Goal: Task Accomplishment & Management: Complete application form

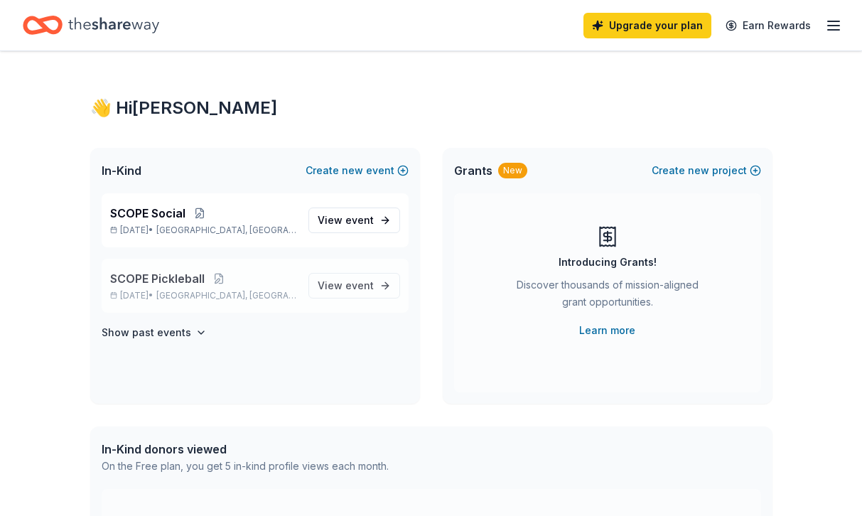
click at [230, 299] on span "[GEOGRAPHIC_DATA], [GEOGRAPHIC_DATA]" at bounding box center [226, 295] width 140 height 11
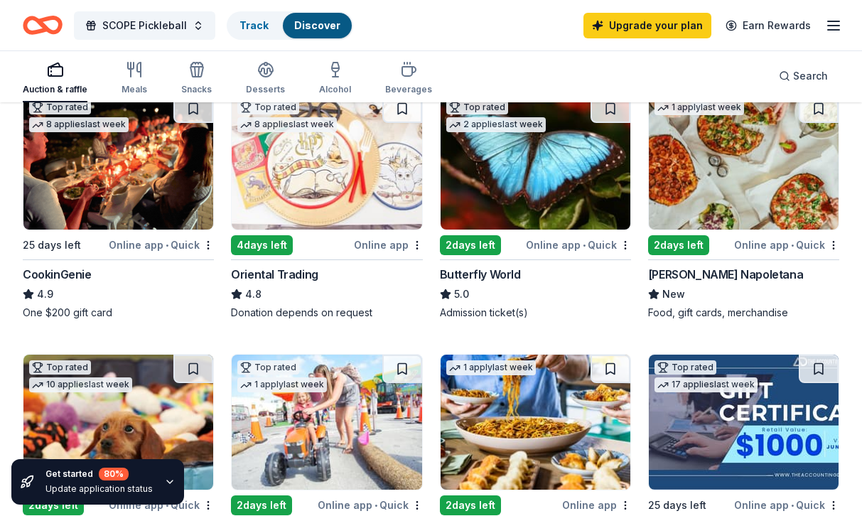
scroll to position [408, 0]
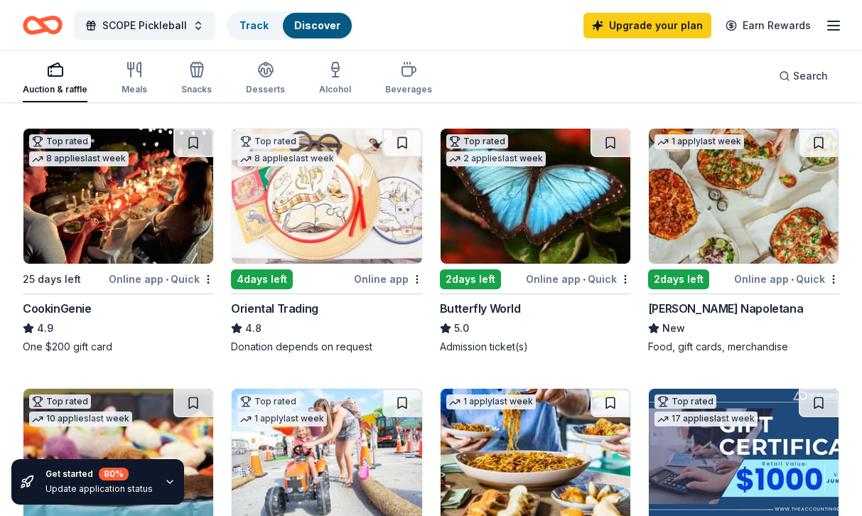
click at [124, 217] on img at bounding box center [118, 196] width 190 height 135
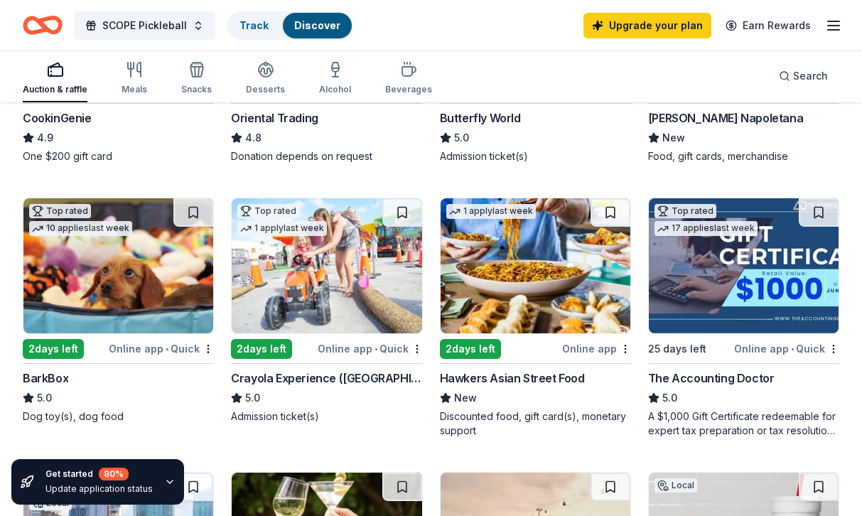
scroll to position [600, 0]
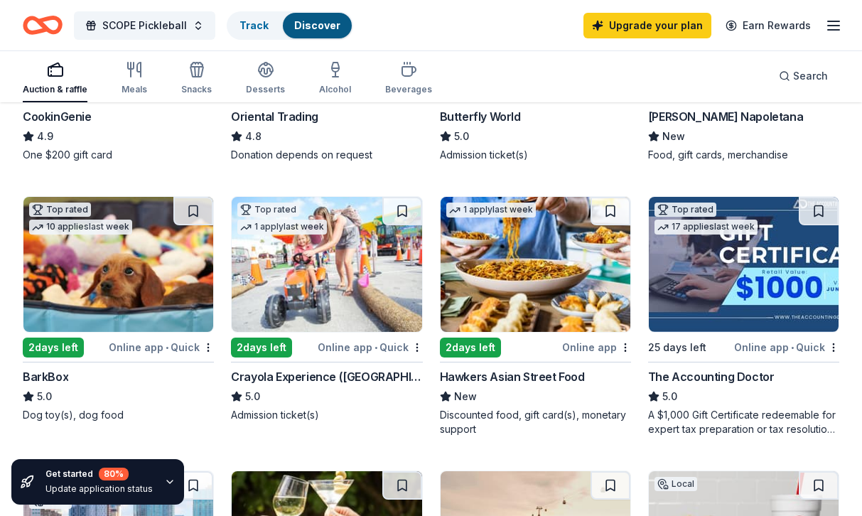
click at [486, 291] on img at bounding box center [536, 264] width 190 height 135
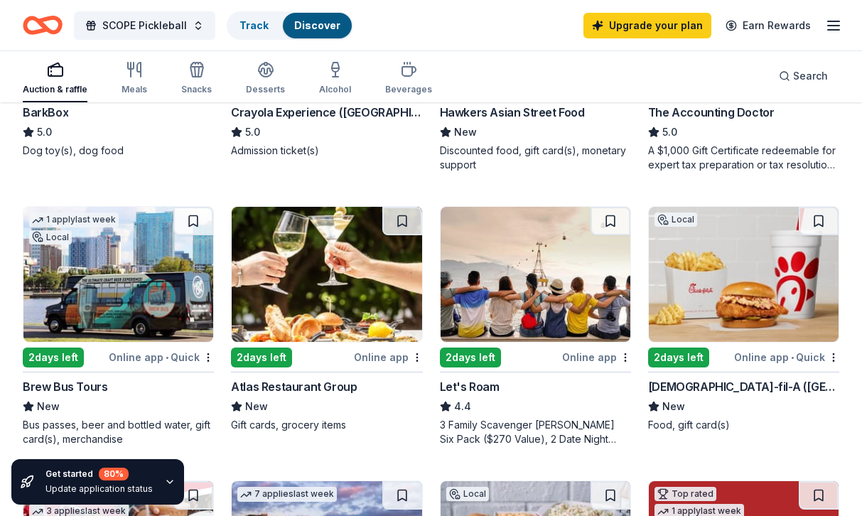
scroll to position [865, 0]
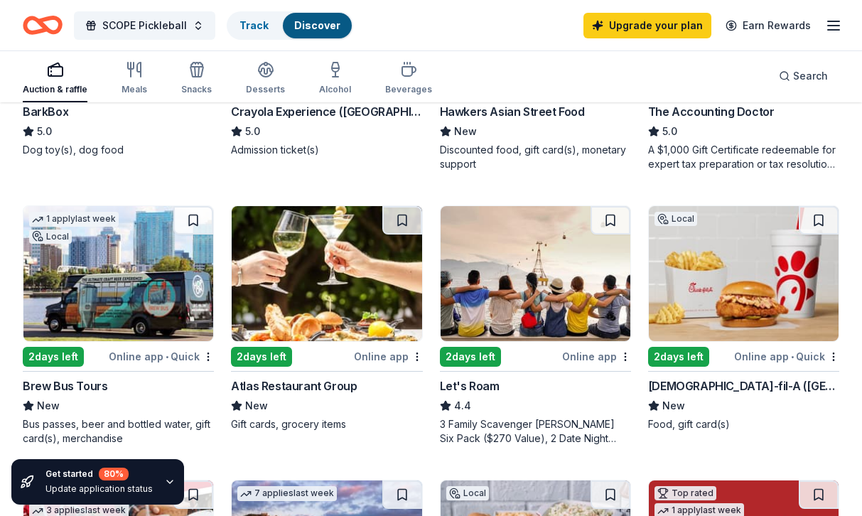
click at [142, 286] on img at bounding box center [118, 273] width 190 height 135
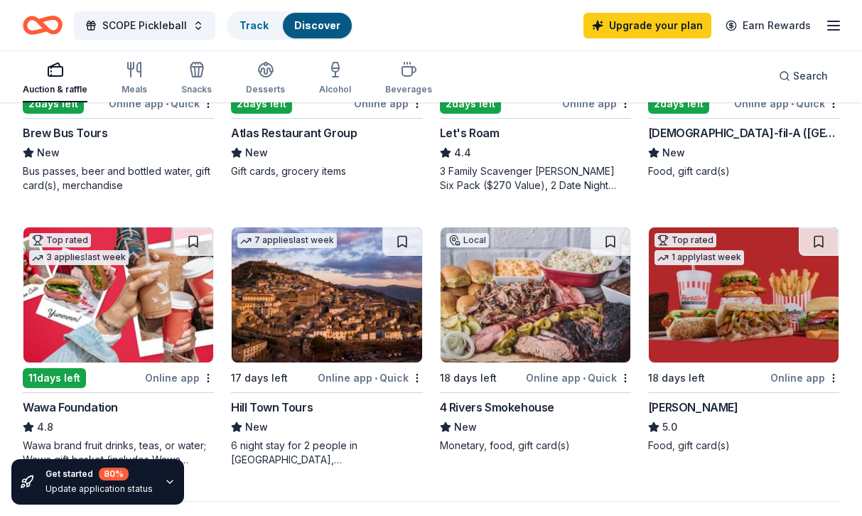
scroll to position [1117, 0]
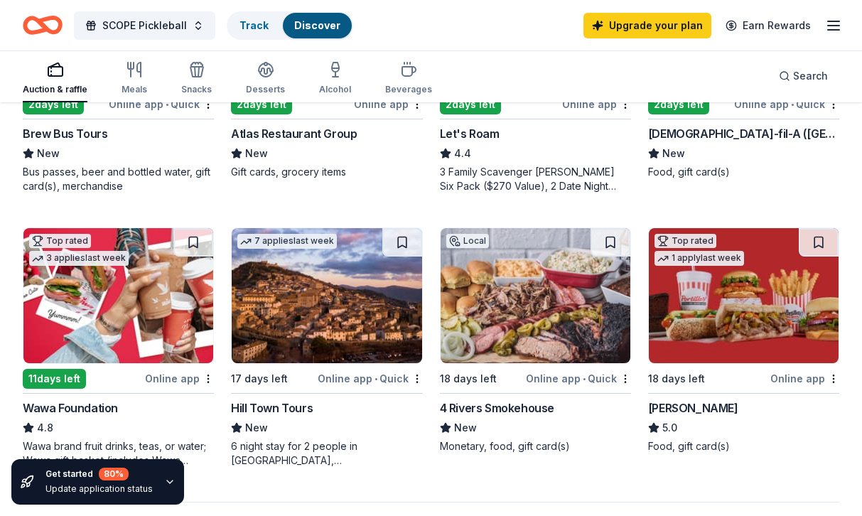
click at [758, 335] on img at bounding box center [744, 295] width 190 height 135
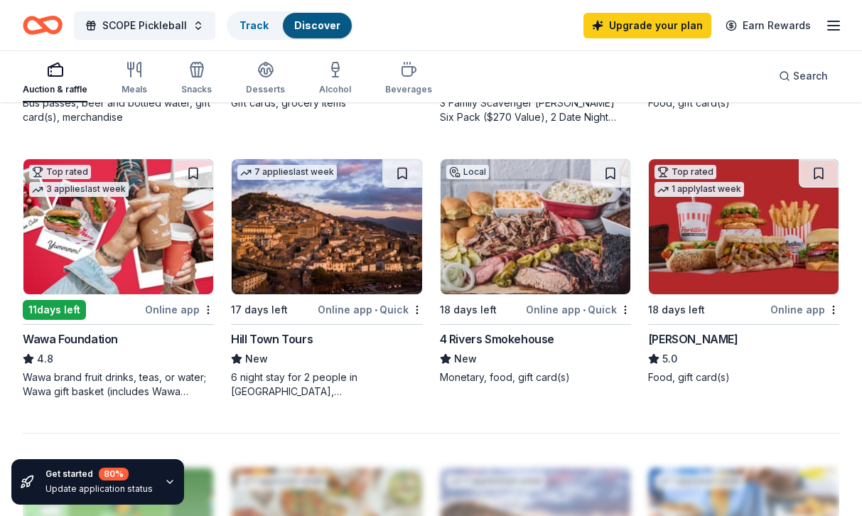
scroll to position [1186, 0]
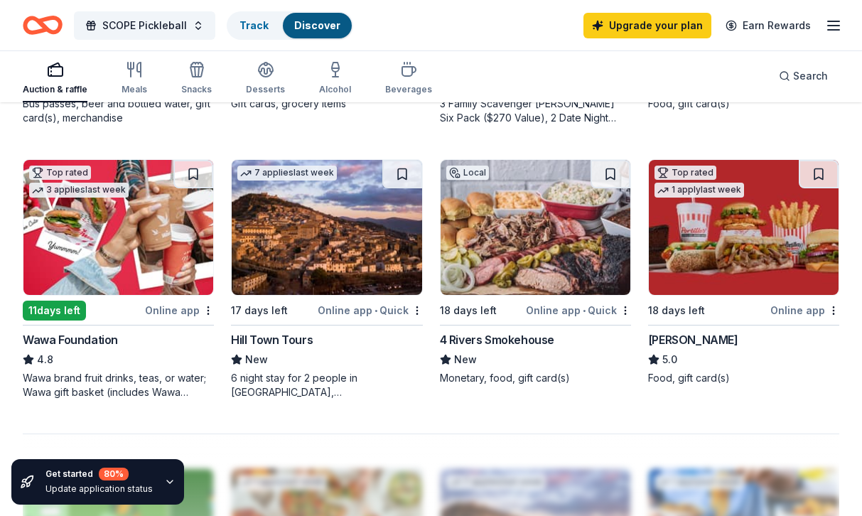
click at [477, 227] on img at bounding box center [536, 227] width 190 height 135
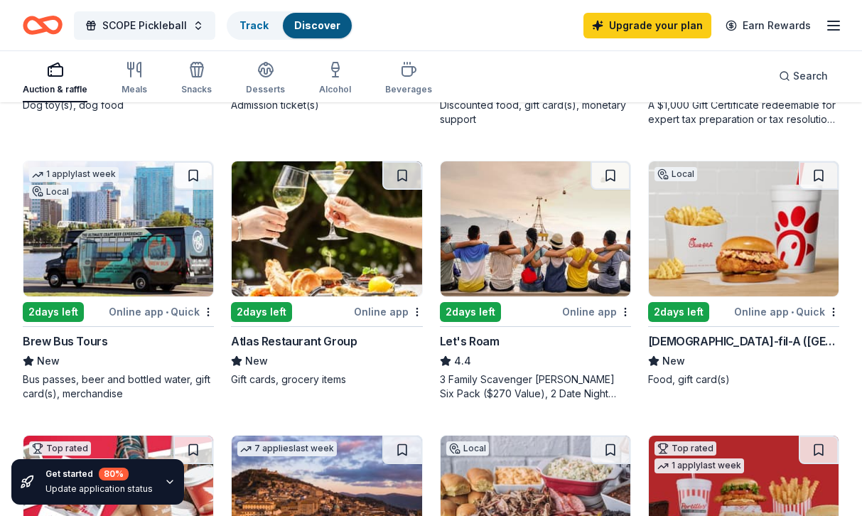
scroll to position [903, 0]
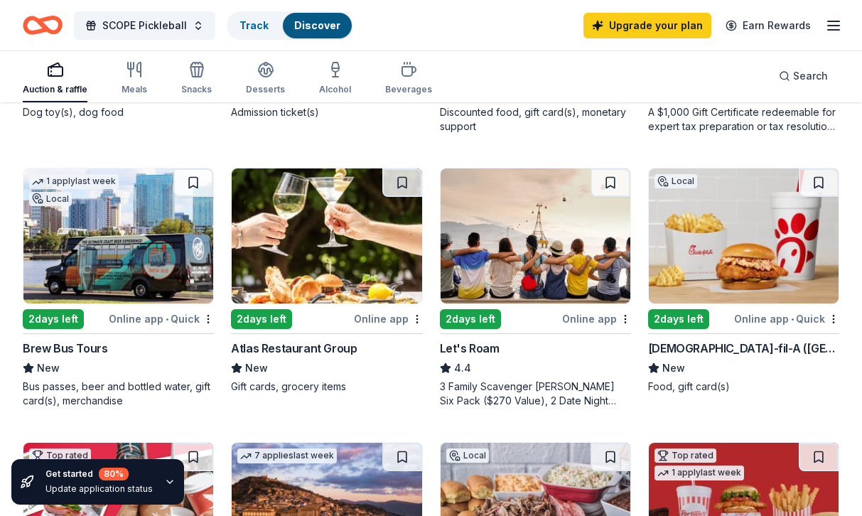
click at [319, 254] on img at bounding box center [327, 235] width 190 height 135
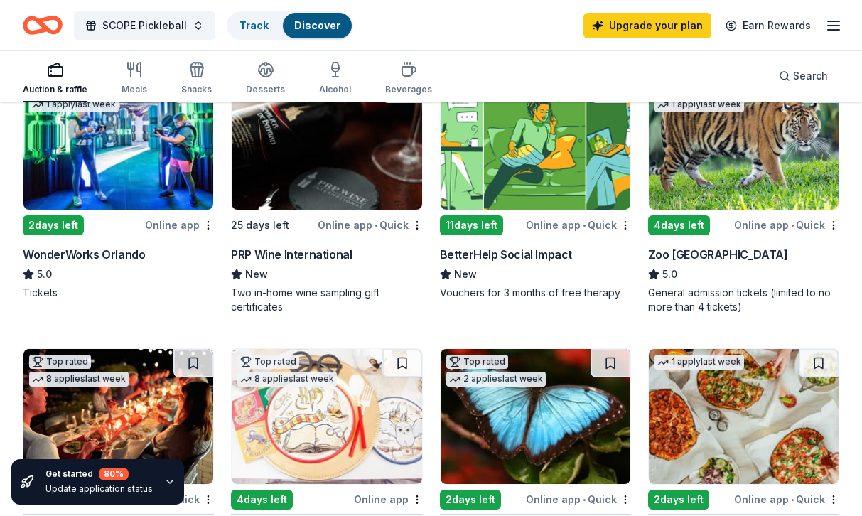
scroll to position [0, 0]
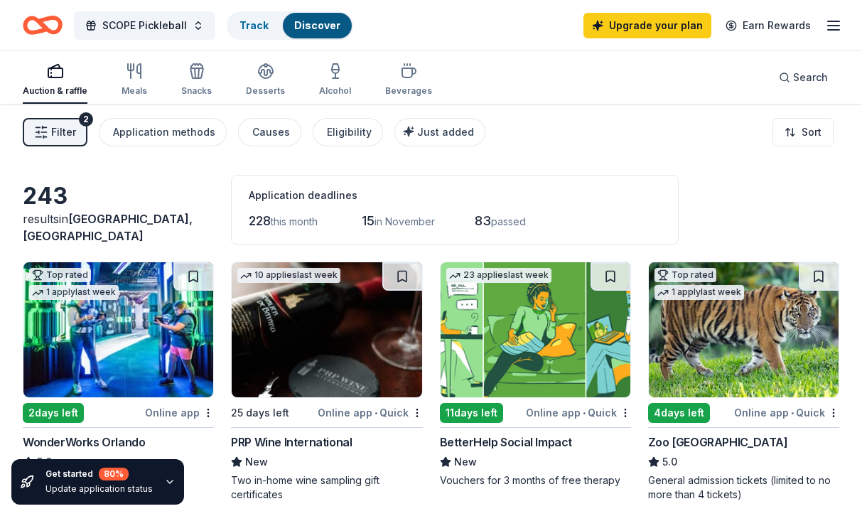
click at [76, 135] on button "Filter 2" at bounding box center [55, 132] width 65 height 28
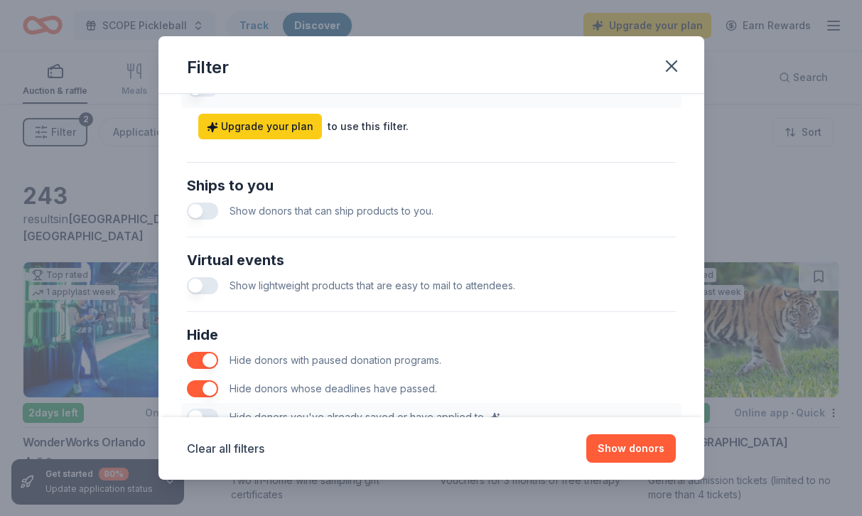
scroll to position [709, 0]
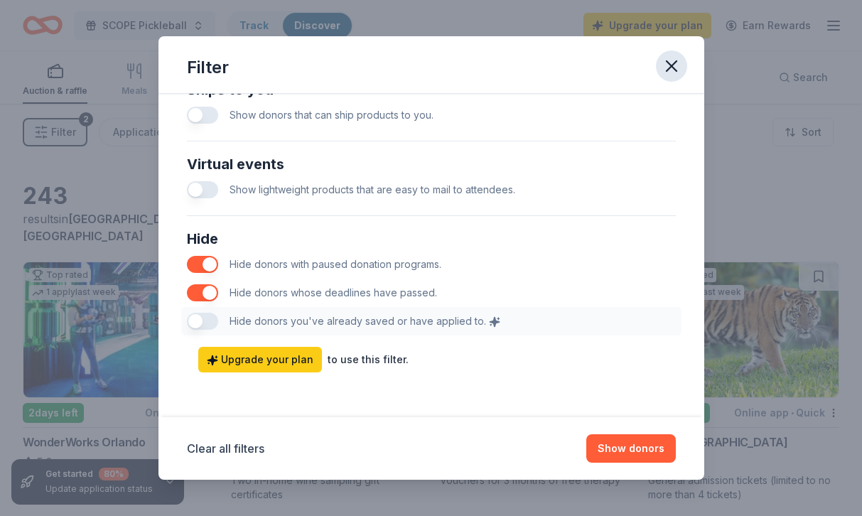
click at [675, 61] on icon "button" at bounding box center [672, 66] width 10 height 10
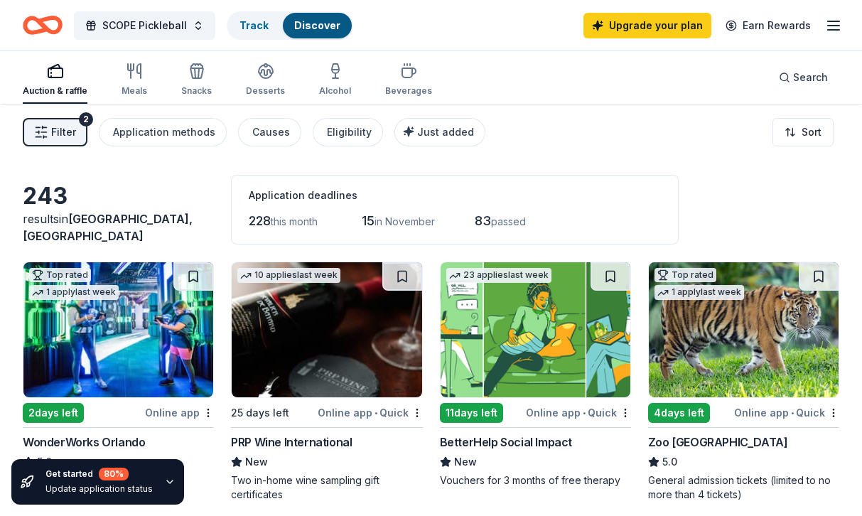
click at [146, 92] on div "Auction & raffle Meals Snacks Desserts Alcohol Beverages" at bounding box center [227, 80] width 409 height 47
click at [127, 71] on icon "button" at bounding box center [134, 71] width 17 height 17
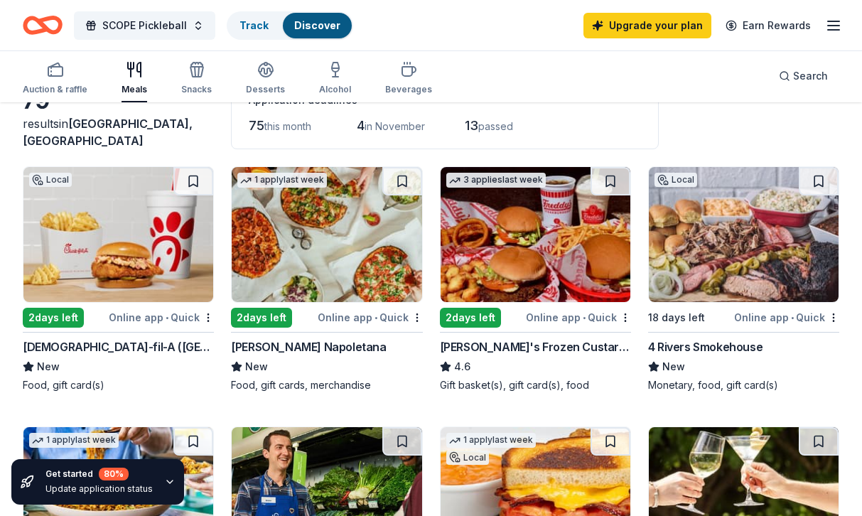
scroll to position [96, 0]
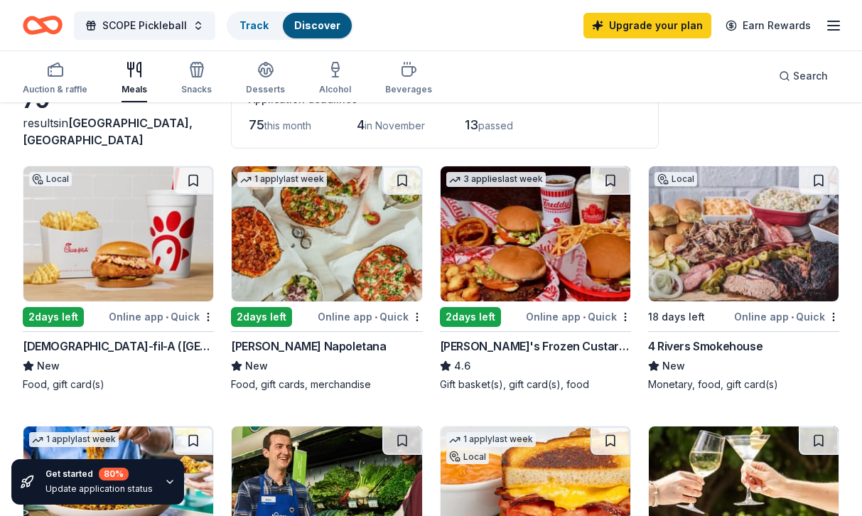
click at [342, 254] on img at bounding box center [327, 233] width 190 height 135
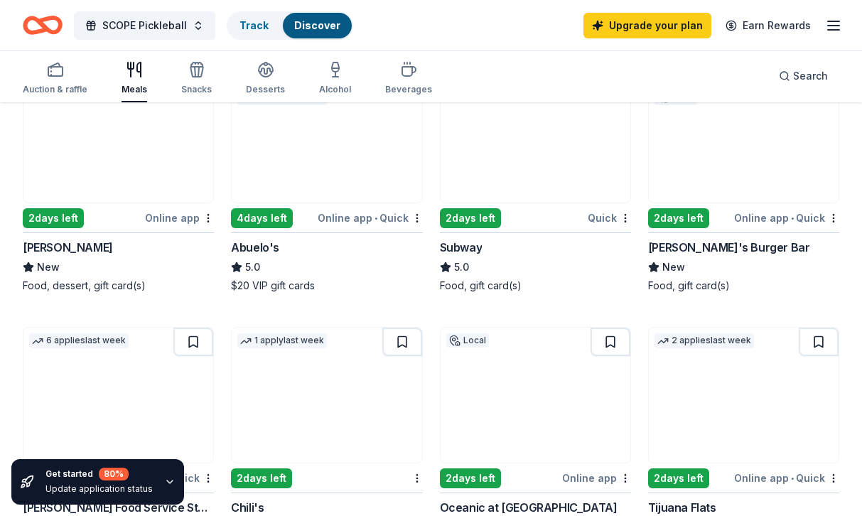
scroll to position [887, 0]
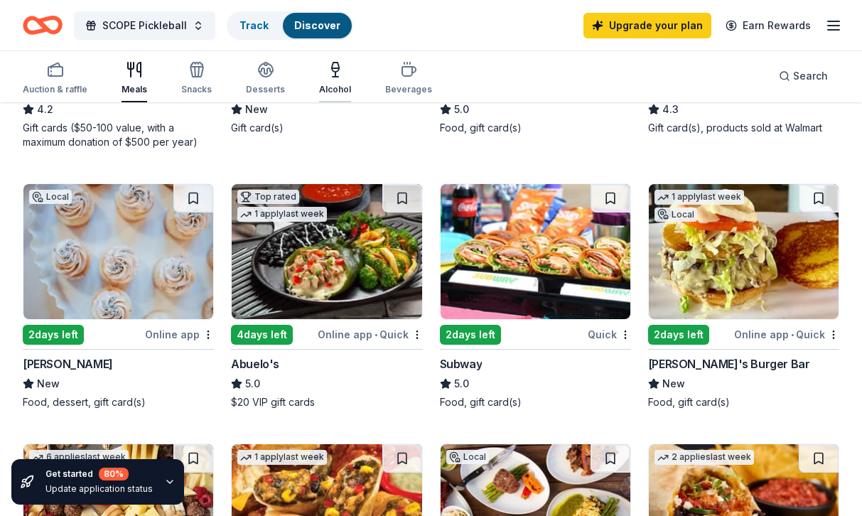
click at [333, 87] on div "Alcohol" at bounding box center [335, 89] width 32 height 11
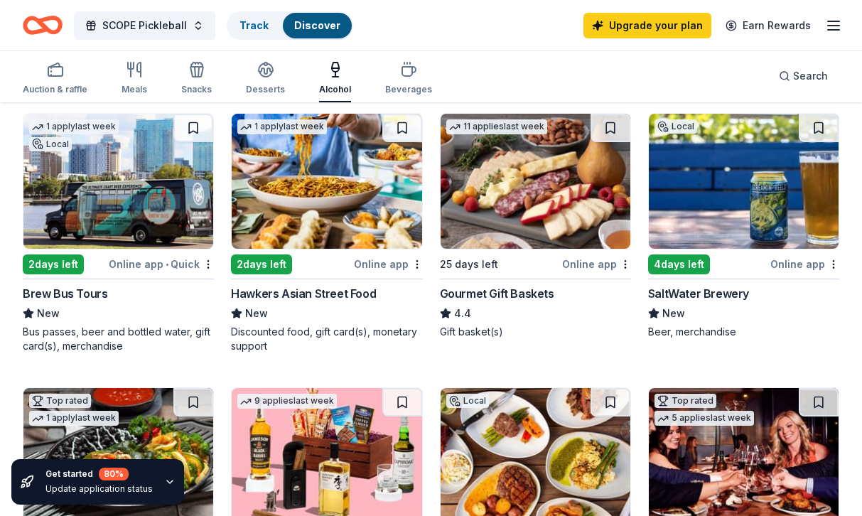
scroll to position [281, 0]
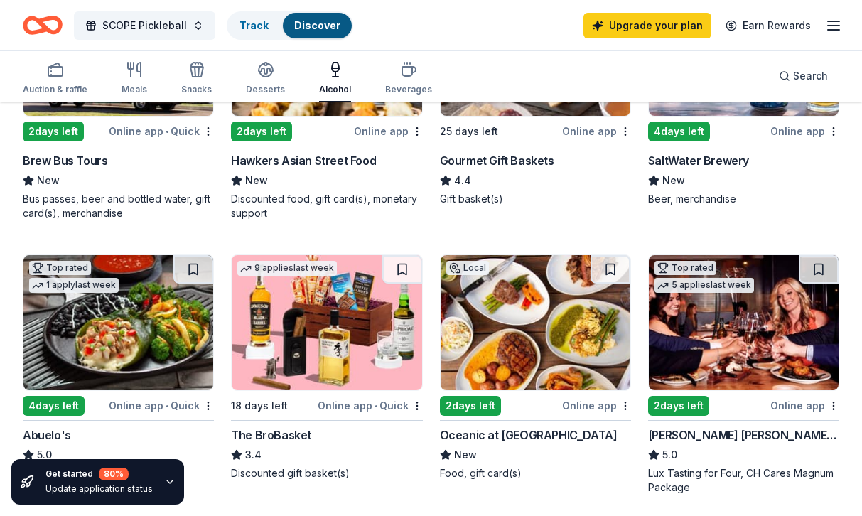
click at [311, 316] on img at bounding box center [327, 322] width 190 height 135
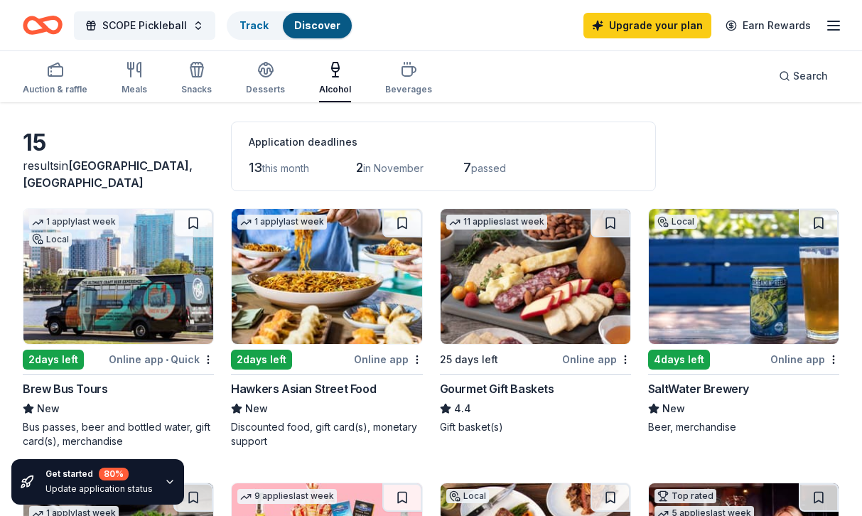
scroll to position [0, 0]
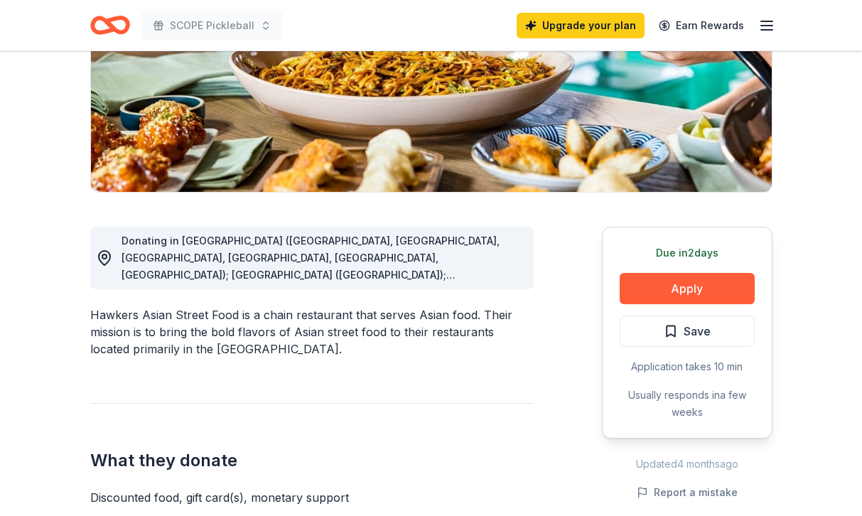
scroll to position [239, 0]
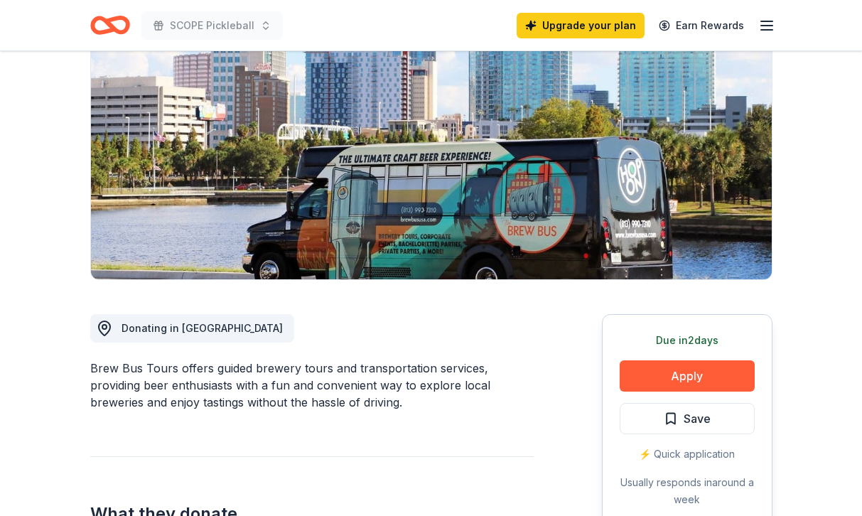
scroll to position [154, 0]
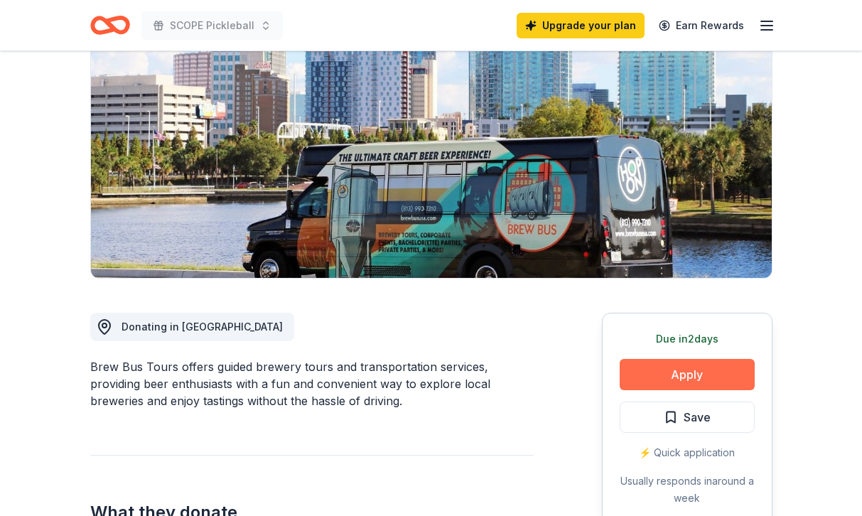
click at [687, 371] on button "Apply" at bounding box center [687, 374] width 135 height 31
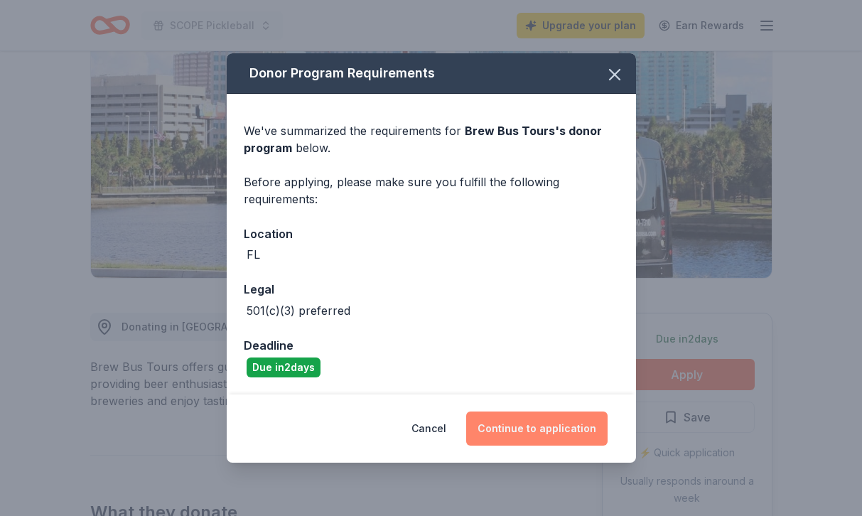
click at [520, 420] on button "Continue to application" at bounding box center [536, 429] width 141 height 34
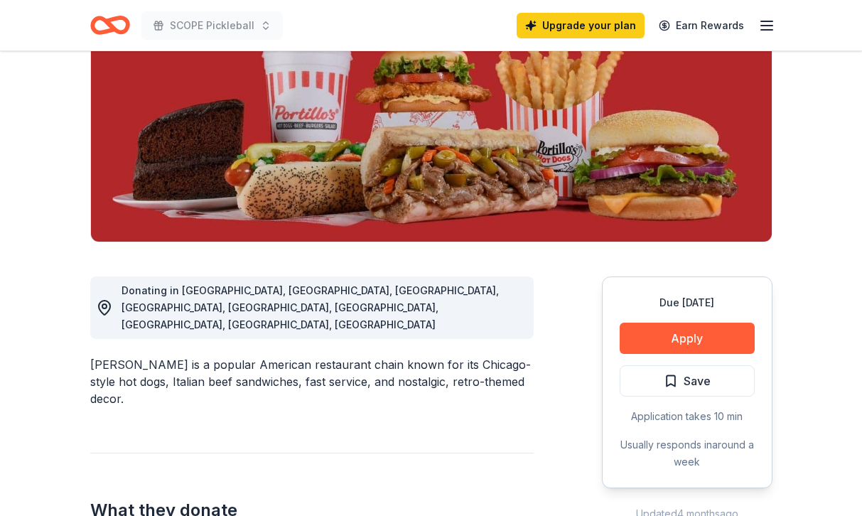
scroll to position [193, 0]
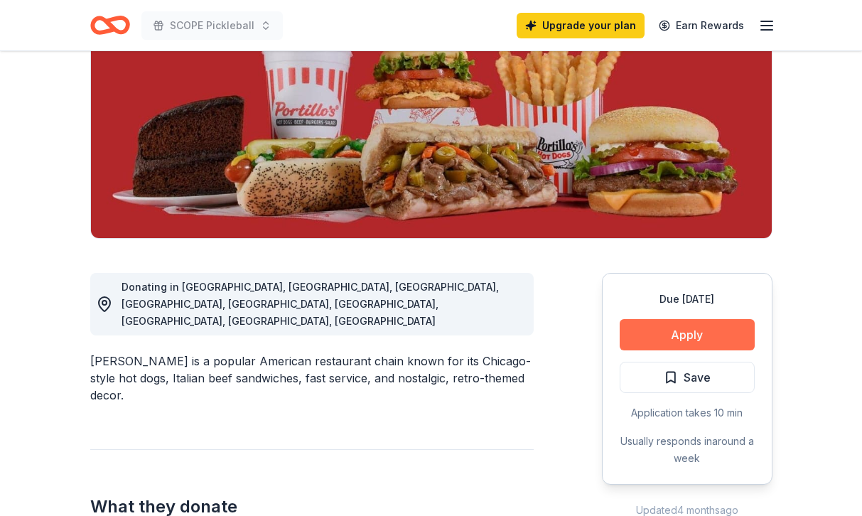
click at [675, 333] on button "Apply" at bounding box center [687, 334] width 135 height 31
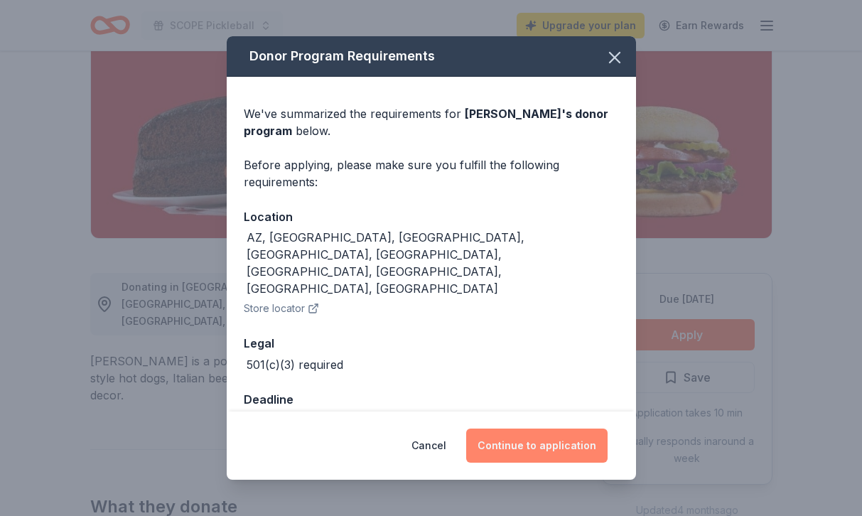
click at [512, 435] on button "Continue to application" at bounding box center [536, 446] width 141 height 34
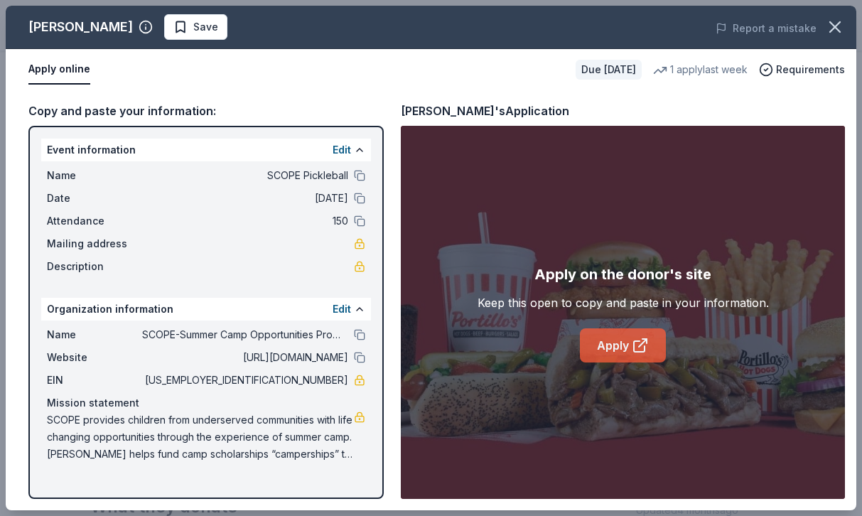
click at [613, 348] on link "Apply" at bounding box center [623, 345] width 86 height 34
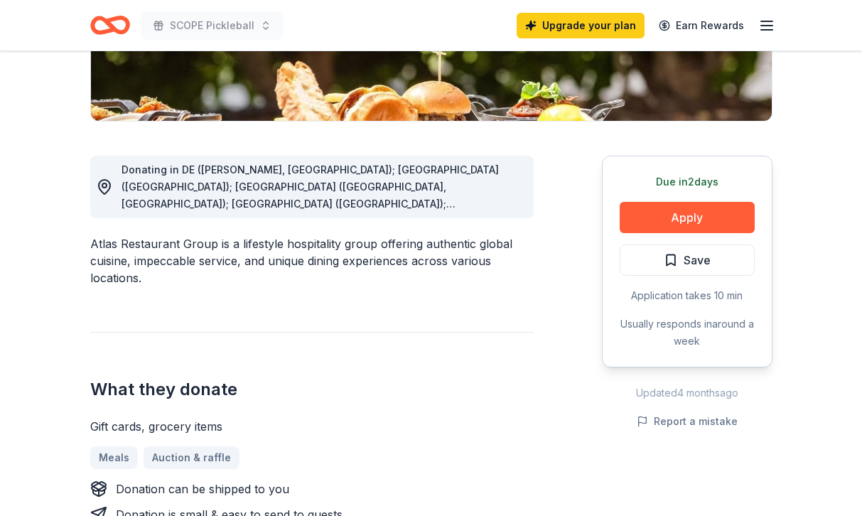
scroll to position [312, 0]
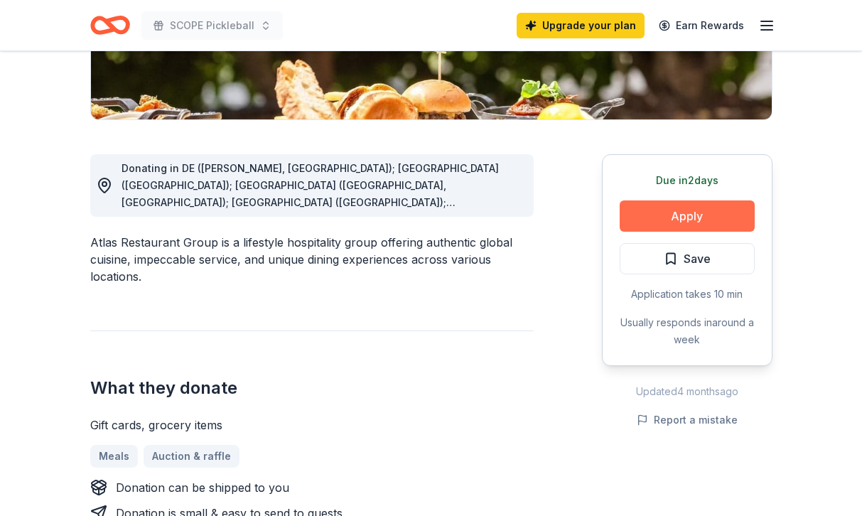
click at [655, 205] on button "Apply" at bounding box center [687, 215] width 135 height 31
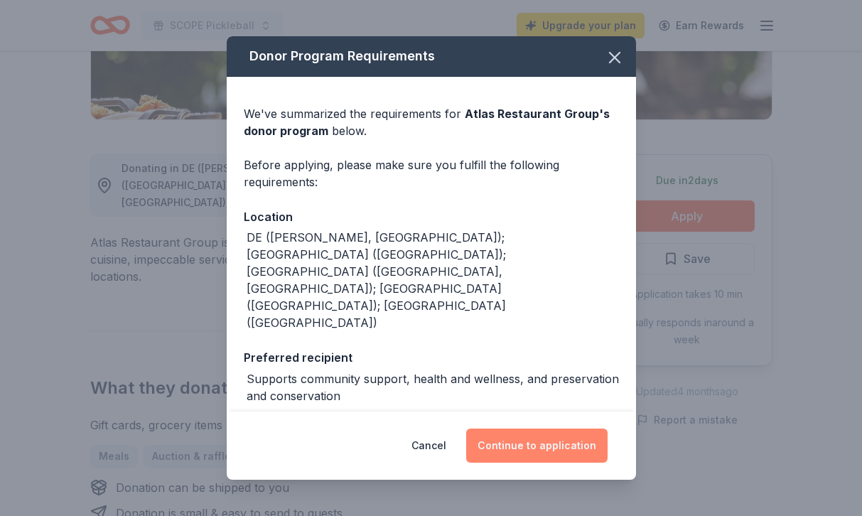
click at [521, 435] on button "Continue to application" at bounding box center [536, 446] width 141 height 34
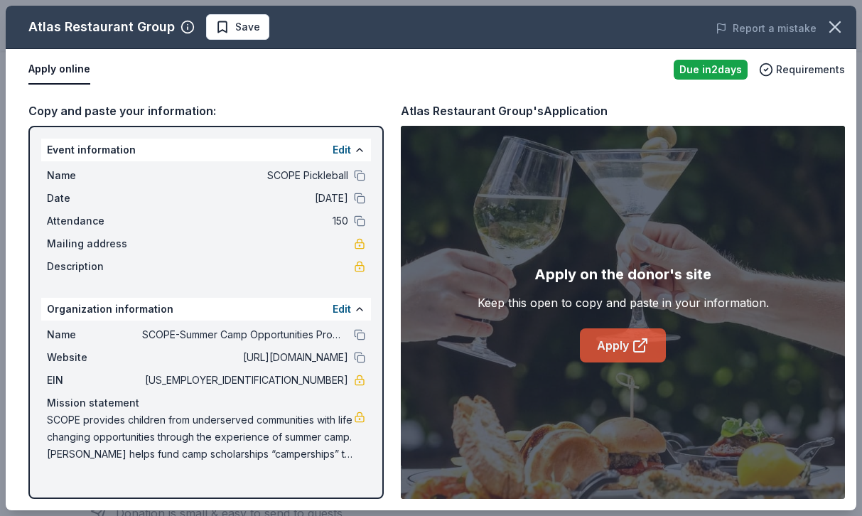
click at [603, 346] on link "Apply" at bounding box center [623, 345] width 86 height 34
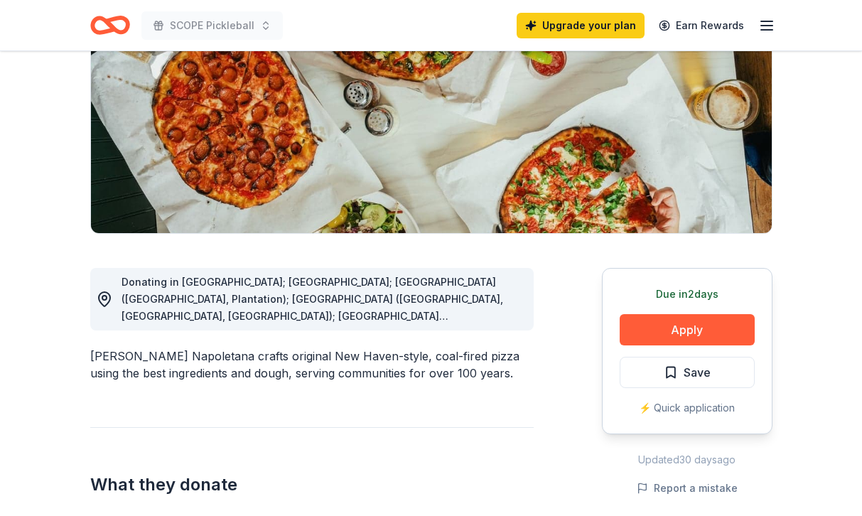
scroll to position [202, 0]
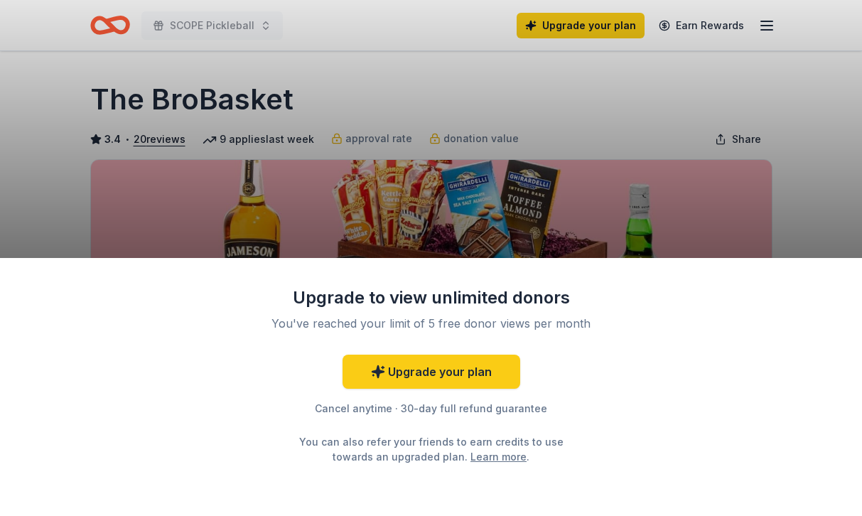
click at [372, 241] on div "Upgrade to view unlimited donors You've reached your limit of 5 free donor view…" at bounding box center [431, 258] width 862 height 516
click at [387, 225] on div "Upgrade to view unlimited donors You've reached your limit of 5 free donor view…" at bounding box center [431, 258] width 862 height 516
